Goal: Obtain resource: Obtain resource

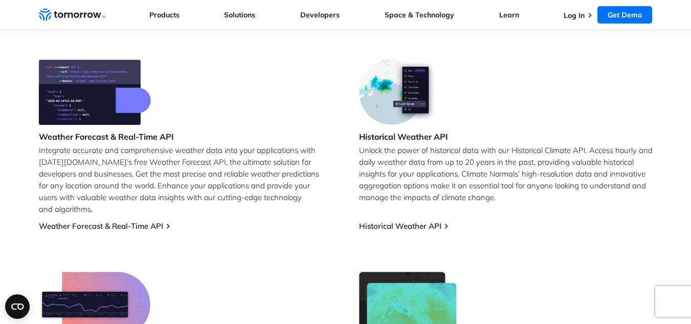
scroll to position [410, 0]
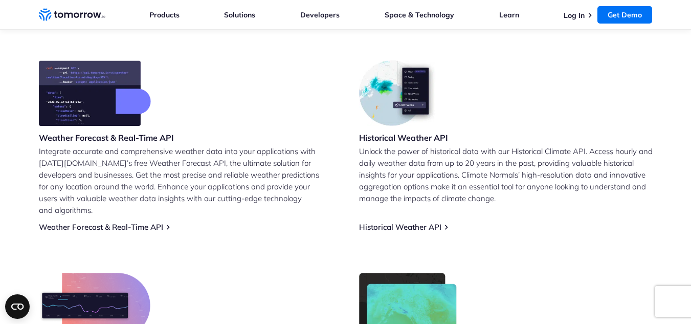
click at [415, 139] on h3 "Historical Weather API" at bounding box center [403, 137] width 89 height 11
click at [388, 222] on link "Historical Weather API" at bounding box center [400, 227] width 82 height 10
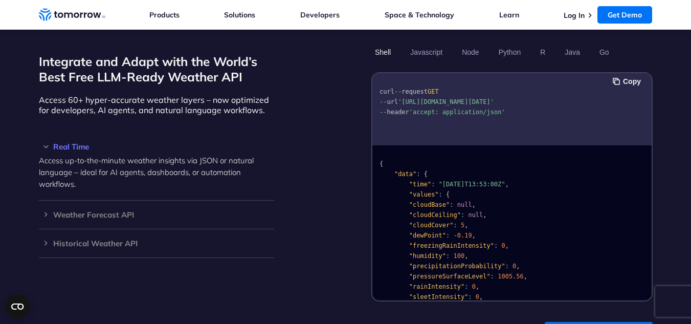
scroll to position [962, 0]
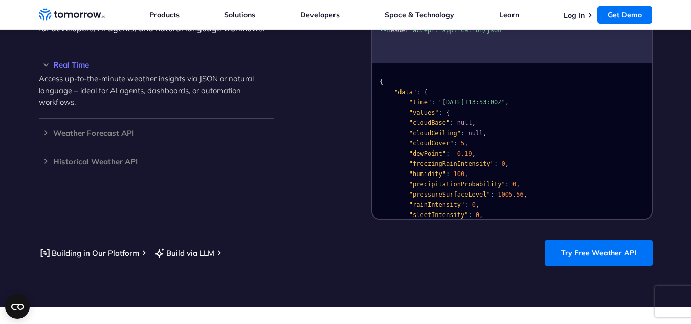
click at [652, 151] on div "Copy curl -- request GET -- url 'https://api.tomorrow.io/v4/weather/realtime?lo…" at bounding box center [511, 104] width 281 height 229
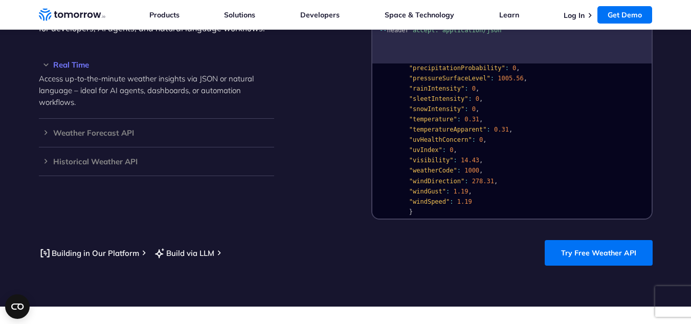
scroll to position [136, 0]
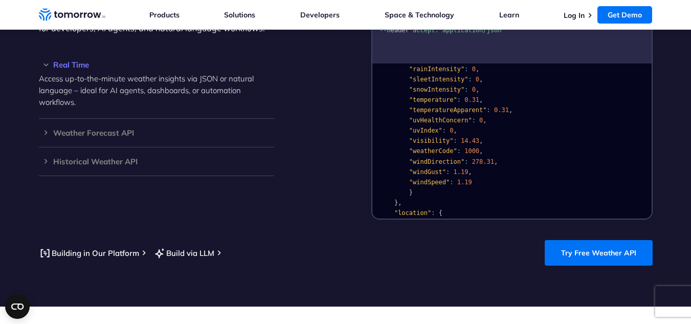
click at [648, 76] on pre "{ "data" : { "time" : "2023-02-14T13:53:00Z" , "values" : { "cloudBase" : null …" at bounding box center [511, 113] width 279 height 364
click at [646, 83] on pre "{ "data" : { "time" : "2023-02-14T13:53:00Z" , "values" : { "cloudBase" : null …" at bounding box center [511, 113] width 279 height 364
click at [648, 92] on pre "{ "data" : { "time" : "2023-02-14T13:53:00Z" , "values" : { "cloudBase" : null …" at bounding box center [511, 113] width 279 height 364
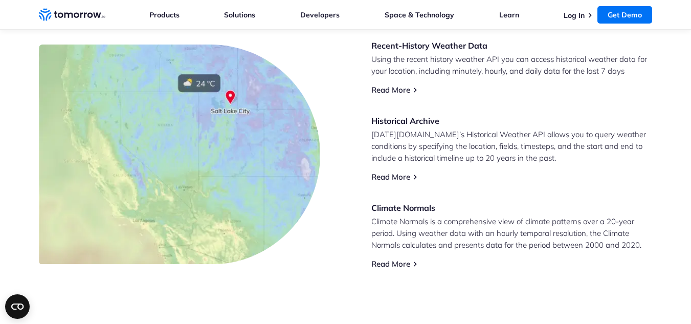
scroll to position [471, 0]
